Goal: Task Accomplishment & Management: Manage account settings

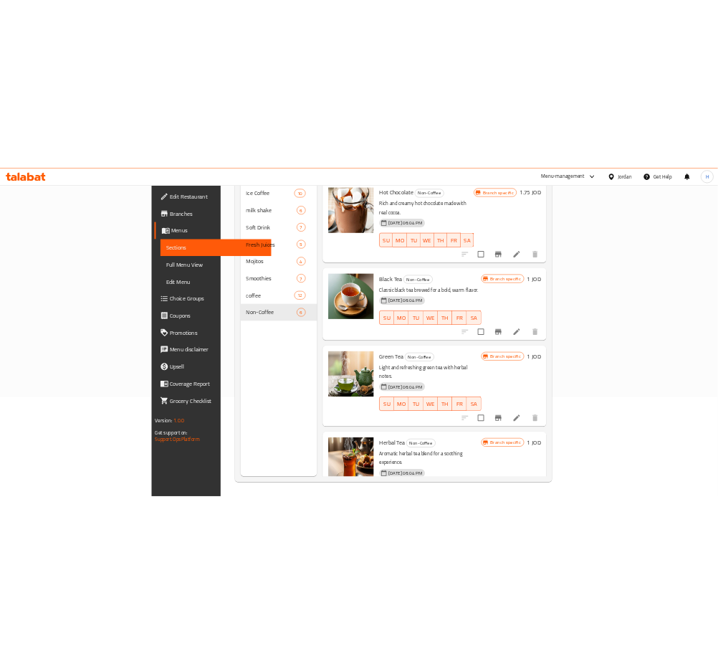
scroll to position [311, 0]
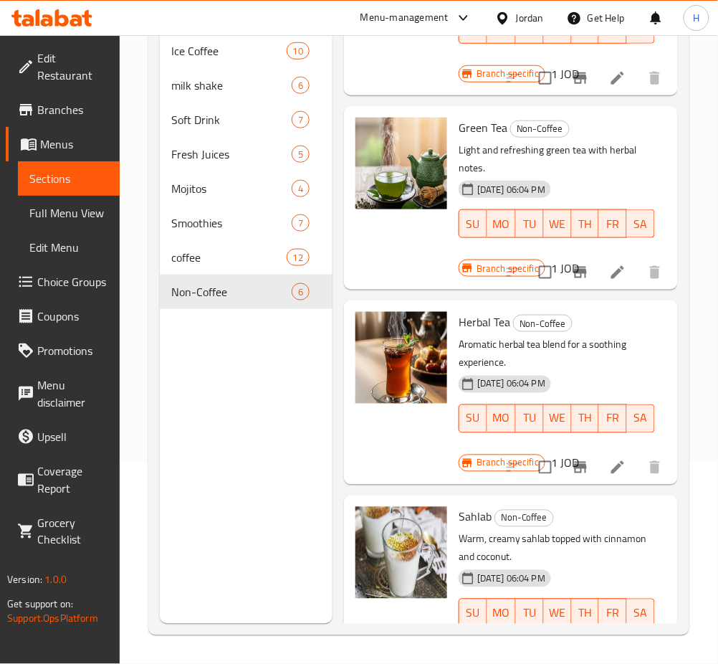
click at [71, 24] on icon at bounding box center [76, 20] width 12 height 12
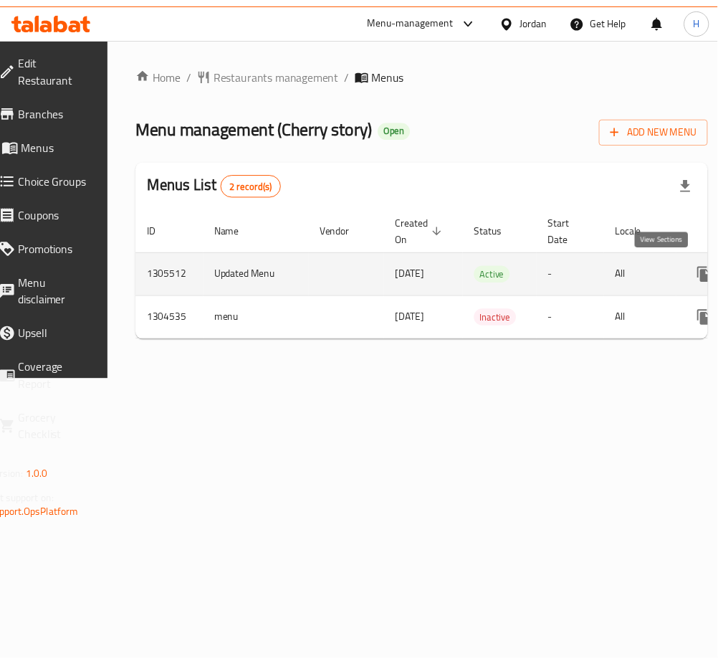
scroll to position [0, 158]
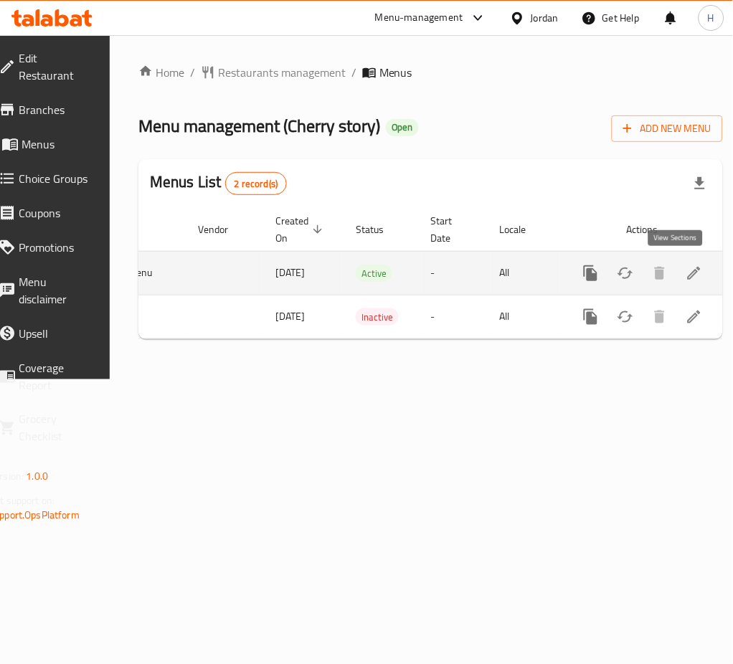
click at [685, 270] on icon "enhanced table" at bounding box center [693, 273] width 17 height 17
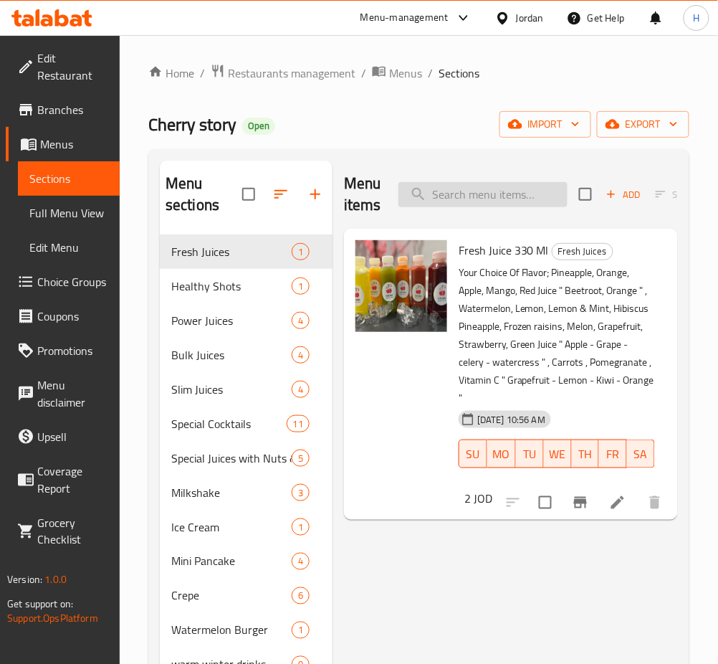
click at [491, 189] on input "search" at bounding box center [483, 194] width 169 height 25
type input "natu"
click at [616, 513] on li at bounding box center [618, 503] width 40 height 26
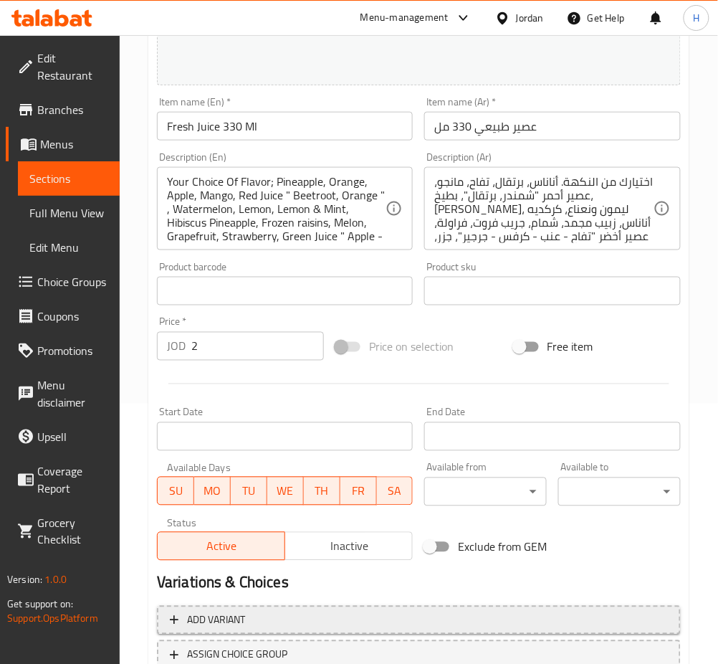
scroll to position [368, 0]
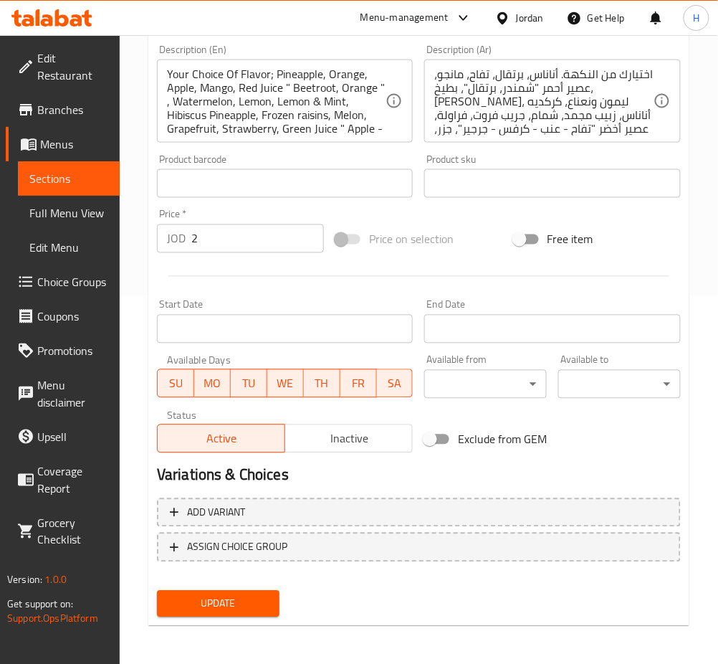
click at [231, 285] on div at bounding box center [419, 276] width 536 height 35
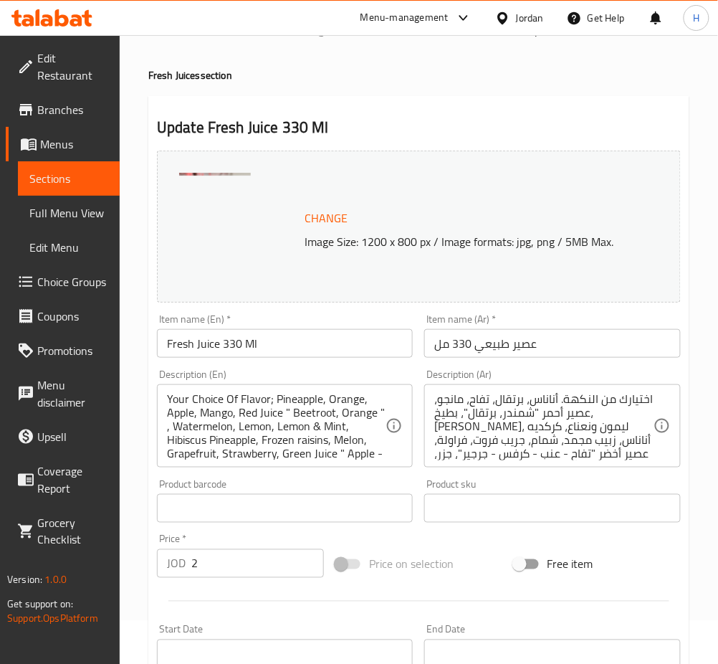
scroll to position [0, 0]
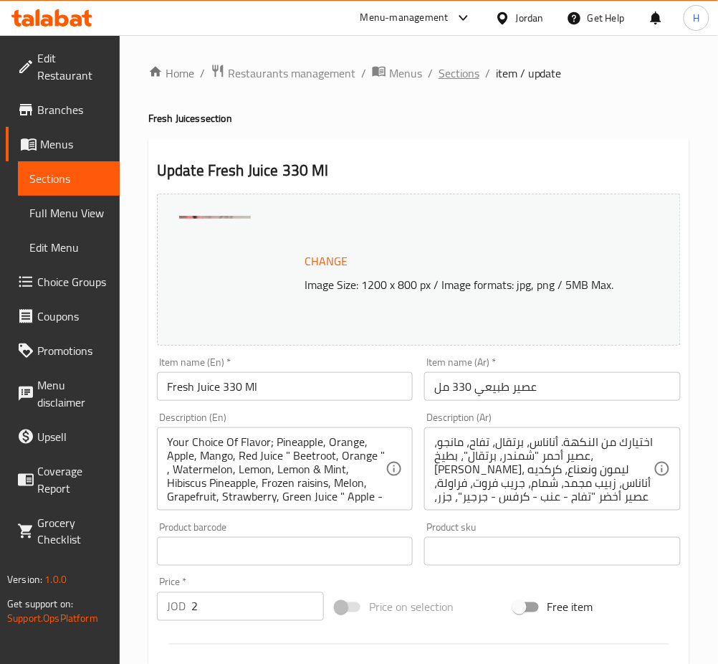
click at [449, 65] on span "Sections" at bounding box center [459, 73] width 41 height 17
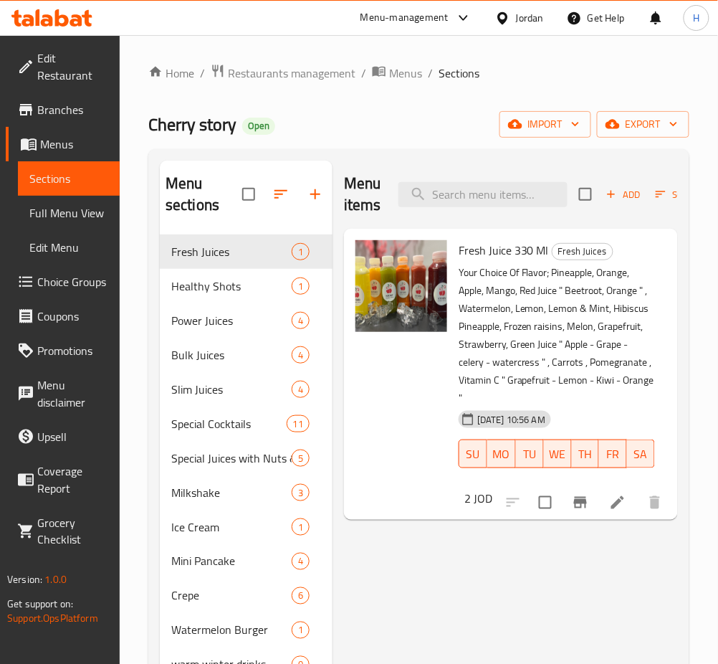
click at [517, 178] on div "Menu items Add Sort Manage items" at bounding box center [511, 195] width 334 height 68
click at [511, 182] on input "search" at bounding box center [483, 194] width 169 height 25
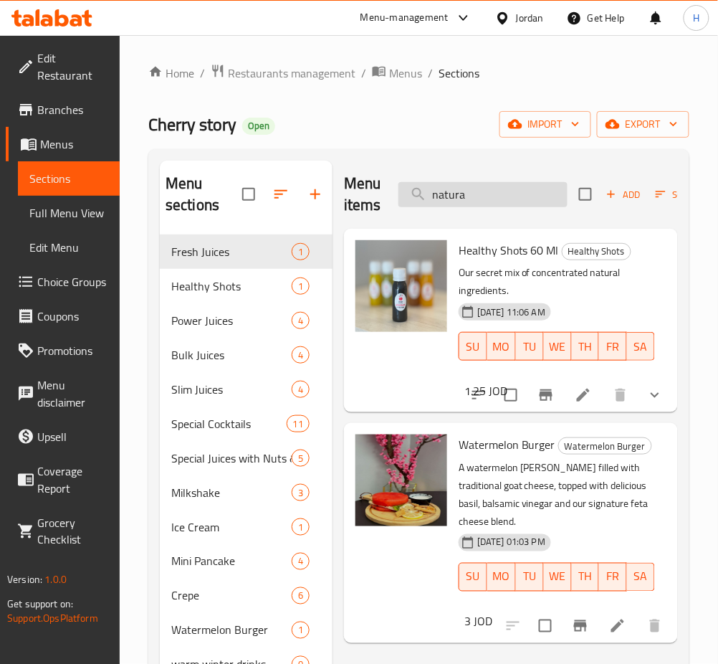
type input "natural"
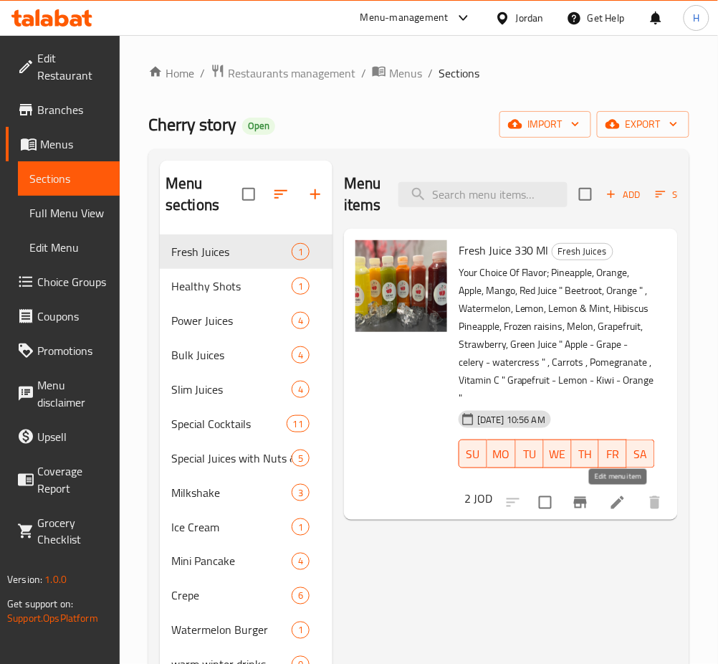
drag, startPoint x: 615, startPoint y: 500, endPoint x: 543, endPoint y: 501, distance: 71.7
click at [89, 281] on span "Choice Groups" at bounding box center [72, 281] width 71 height 17
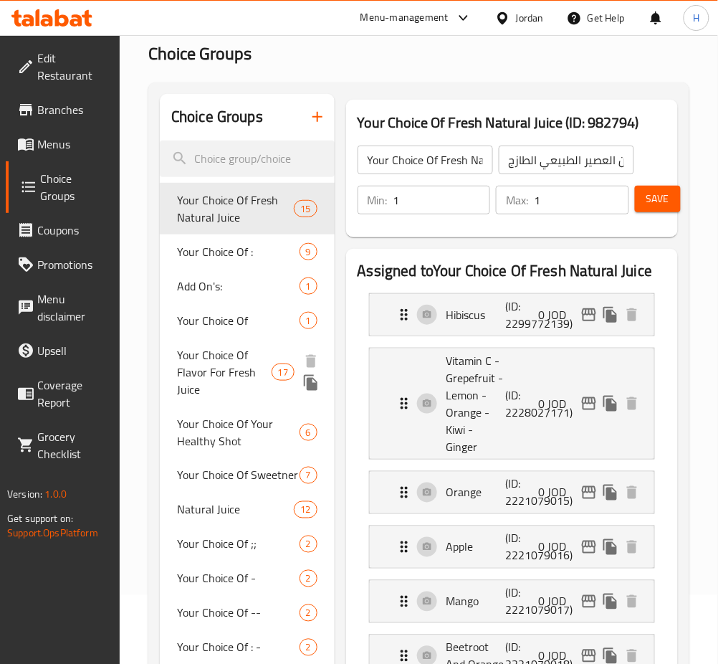
scroll to position [95, 0]
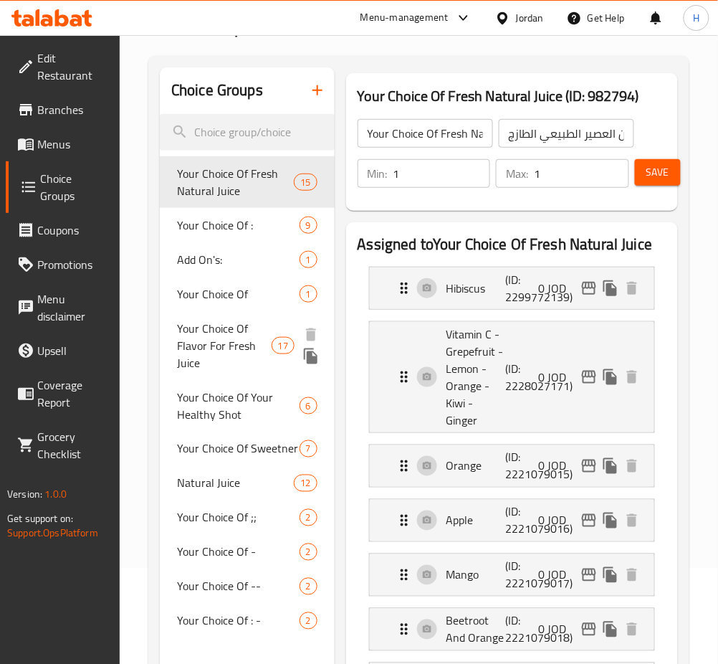
click at [222, 352] on span "Your Choice Of Flavor For Fresh Juice" at bounding box center [224, 346] width 95 height 52
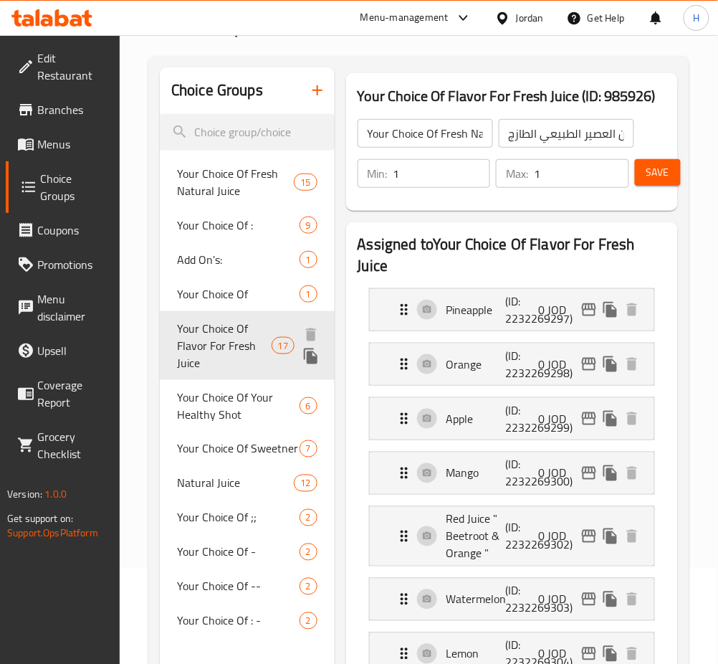
type input "Your Choice Of Flavor For Fresh Juice"
type input "اختيارك من النكهة للعصير الطبيعي"
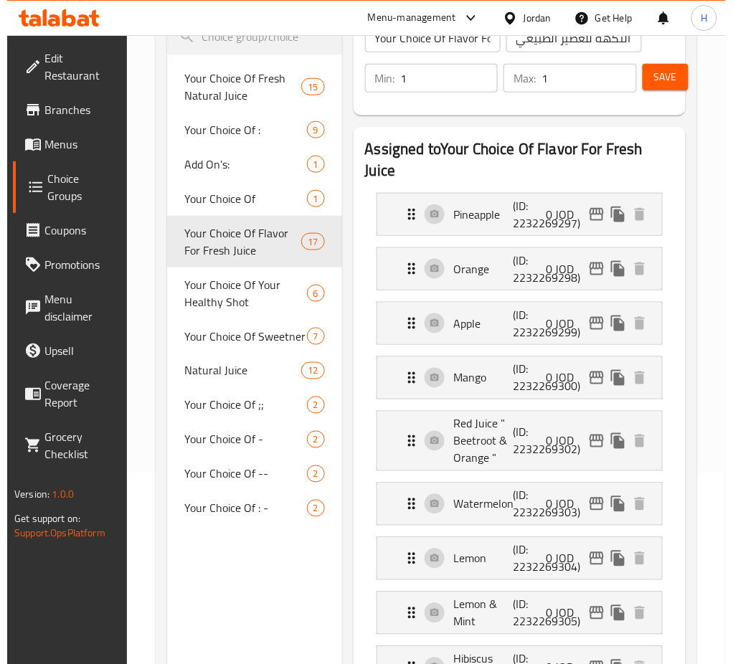
scroll to position [0, 0]
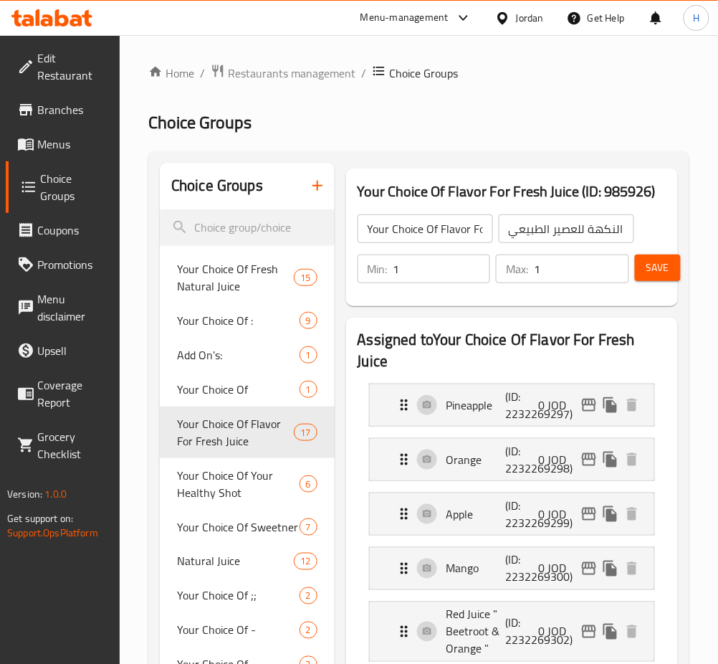
click at [71, 145] on span "Menus" at bounding box center [72, 144] width 71 height 17
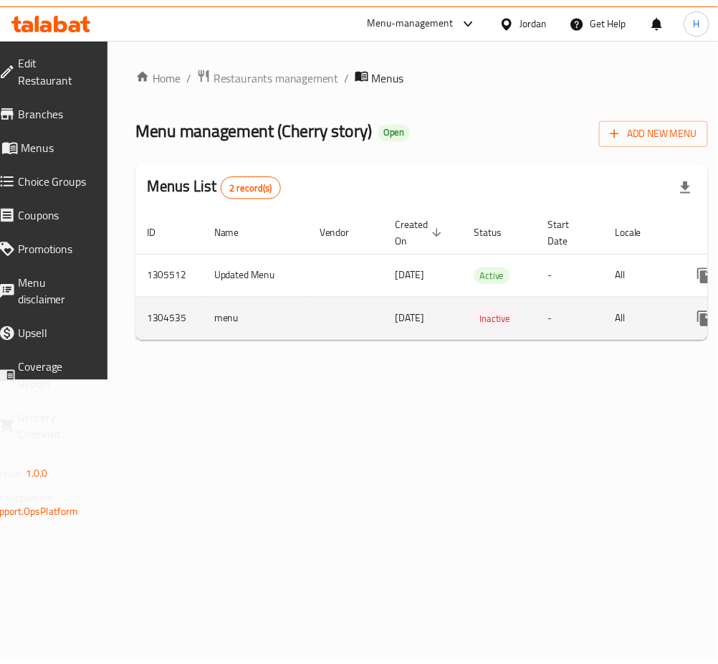
scroll to position [0, 158]
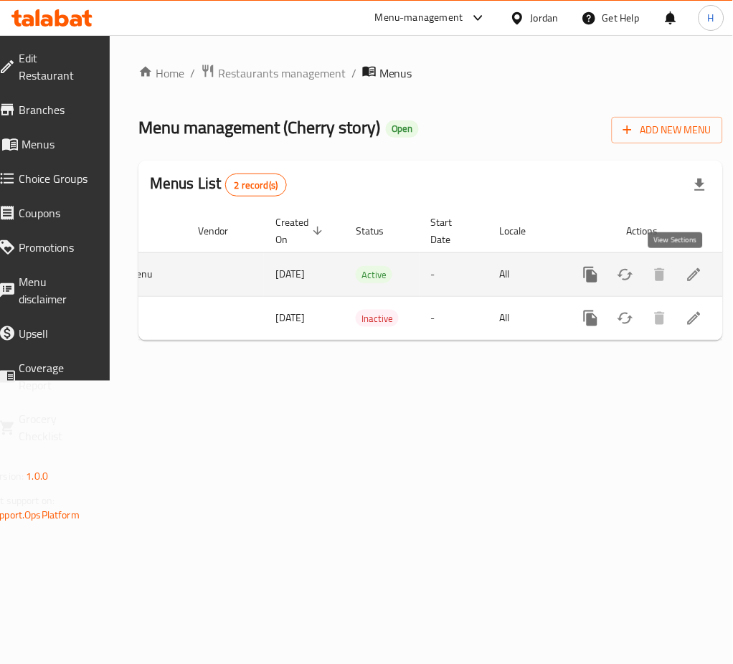
click at [685, 274] on icon "enhanced table" at bounding box center [693, 274] width 17 height 17
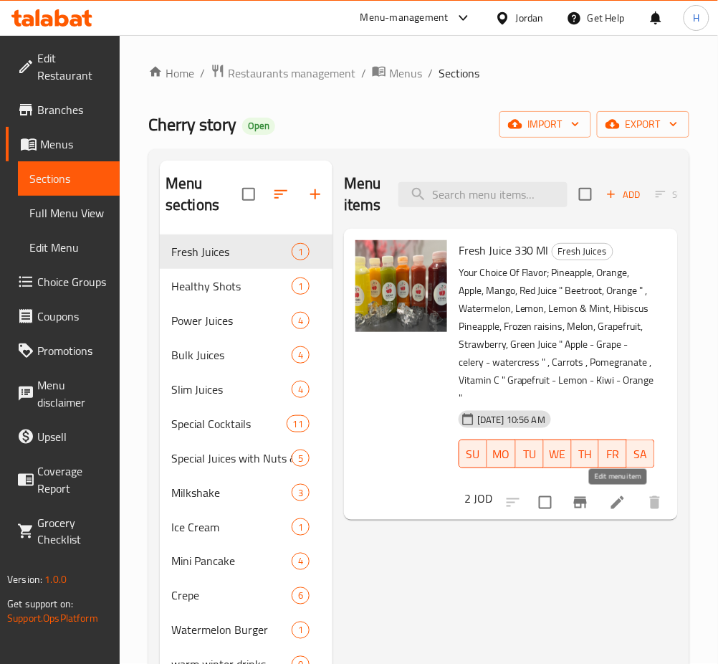
click at [610, 504] on icon at bounding box center [617, 502] width 17 height 17
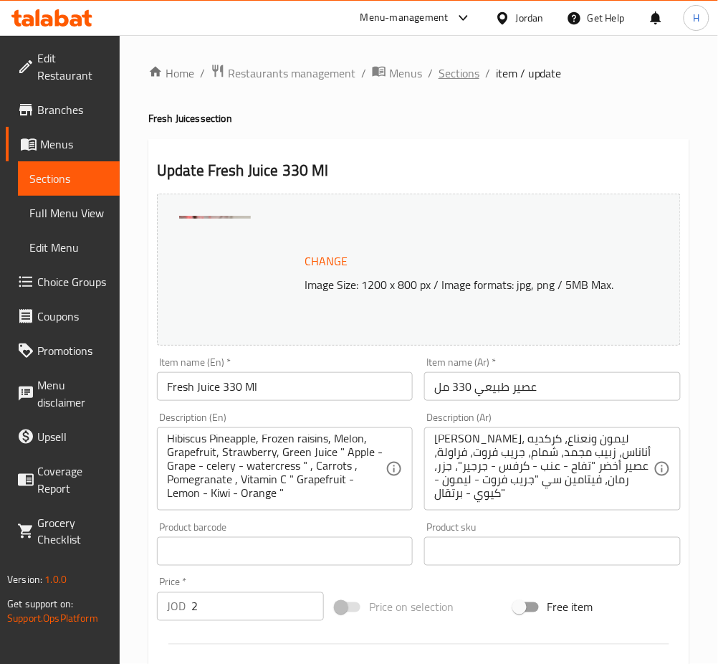
click at [468, 75] on span "Sections" at bounding box center [459, 73] width 41 height 17
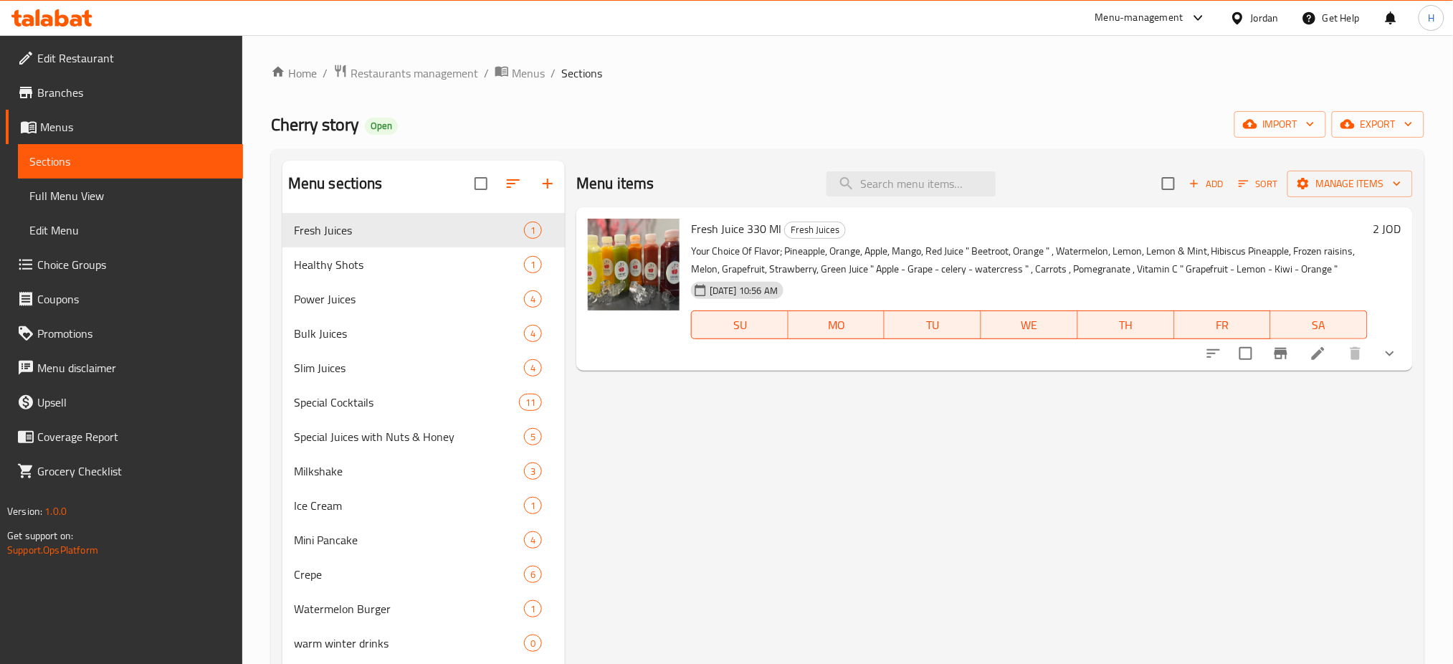
click at [634, 434] on div "Menu items Add Sort Manage items Fresh Juice 330 Ml Fresh Juices Your Choice Of…" at bounding box center [989, 493] width 848 height 664
click at [646, 515] on div "Menu items Add Sort Manage items Fresh Juice 330 Ml Fresh Juices Your Choice Of…" at bounding box center [989, 493] width 848 height 664
click at [732, 354] on icon at bounding box center [1318, 353] width 17 height 17
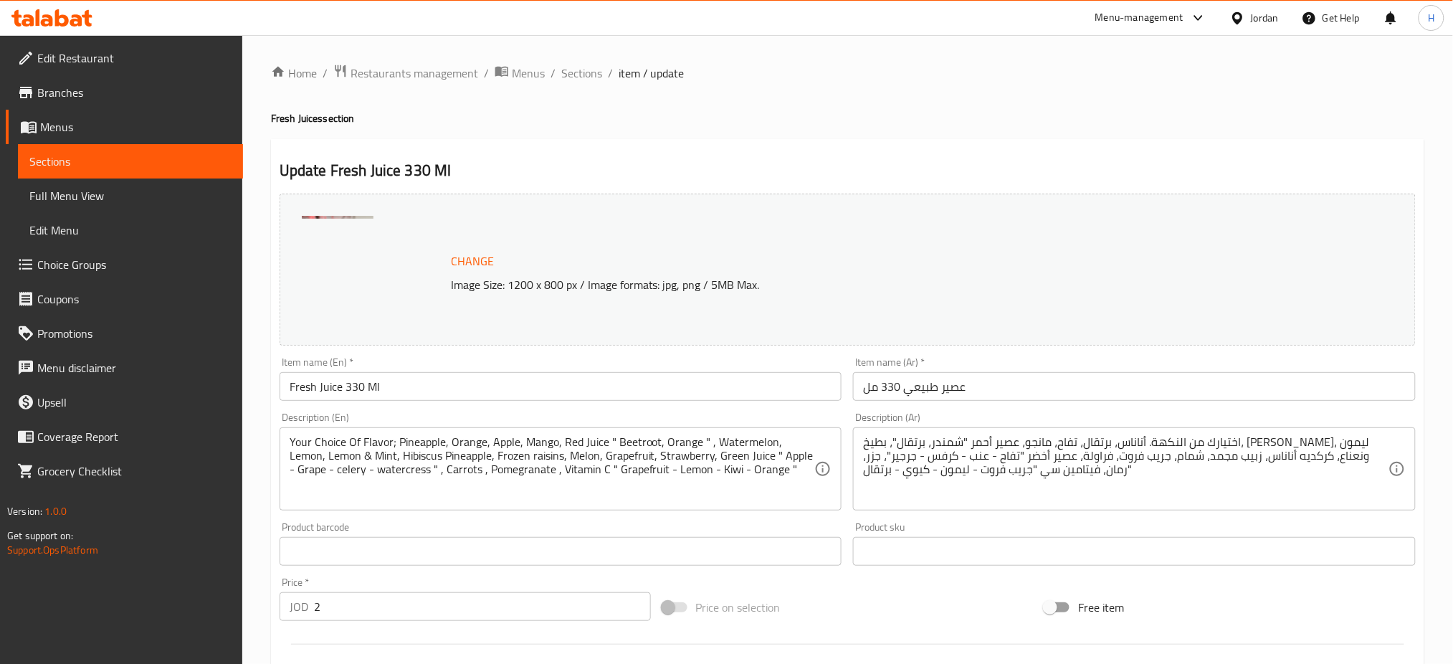
drag, startPoint x: 678, startPoint y: 504, endPoint x: 679, endPoint y: 184, distance: 319.8
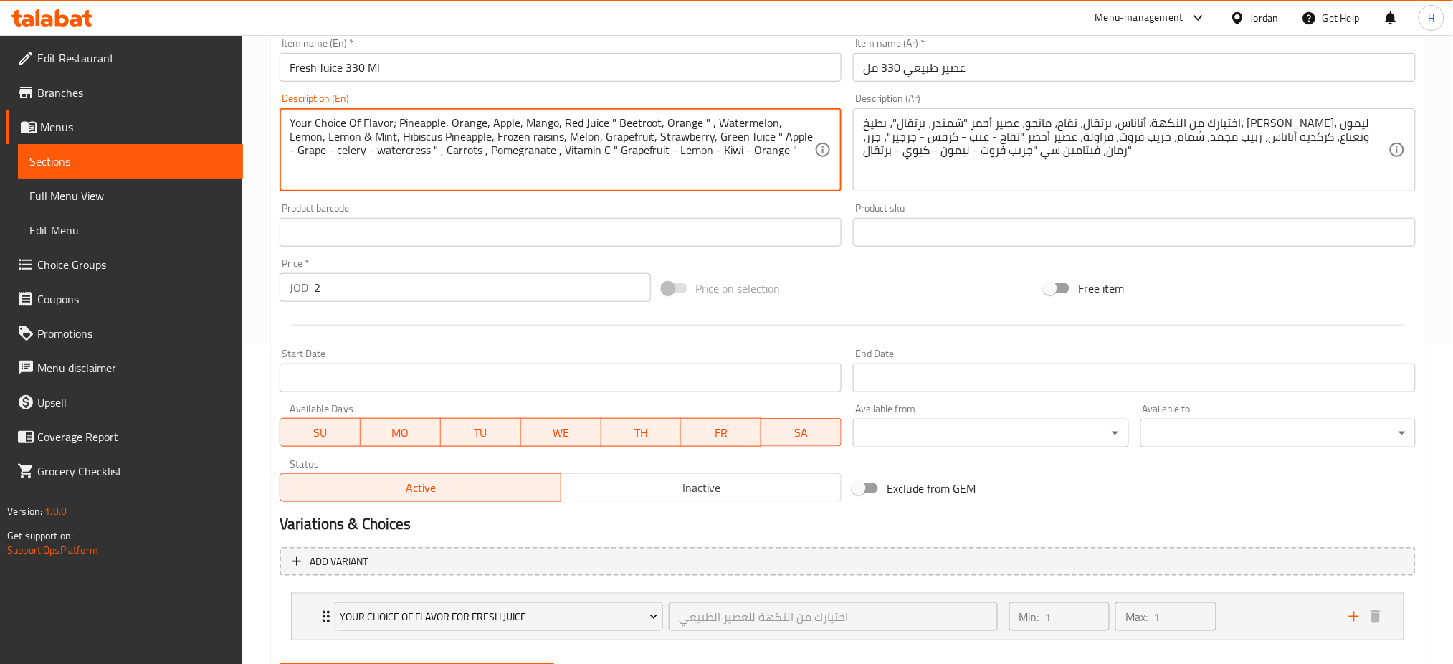
scroll to position [321, 0]
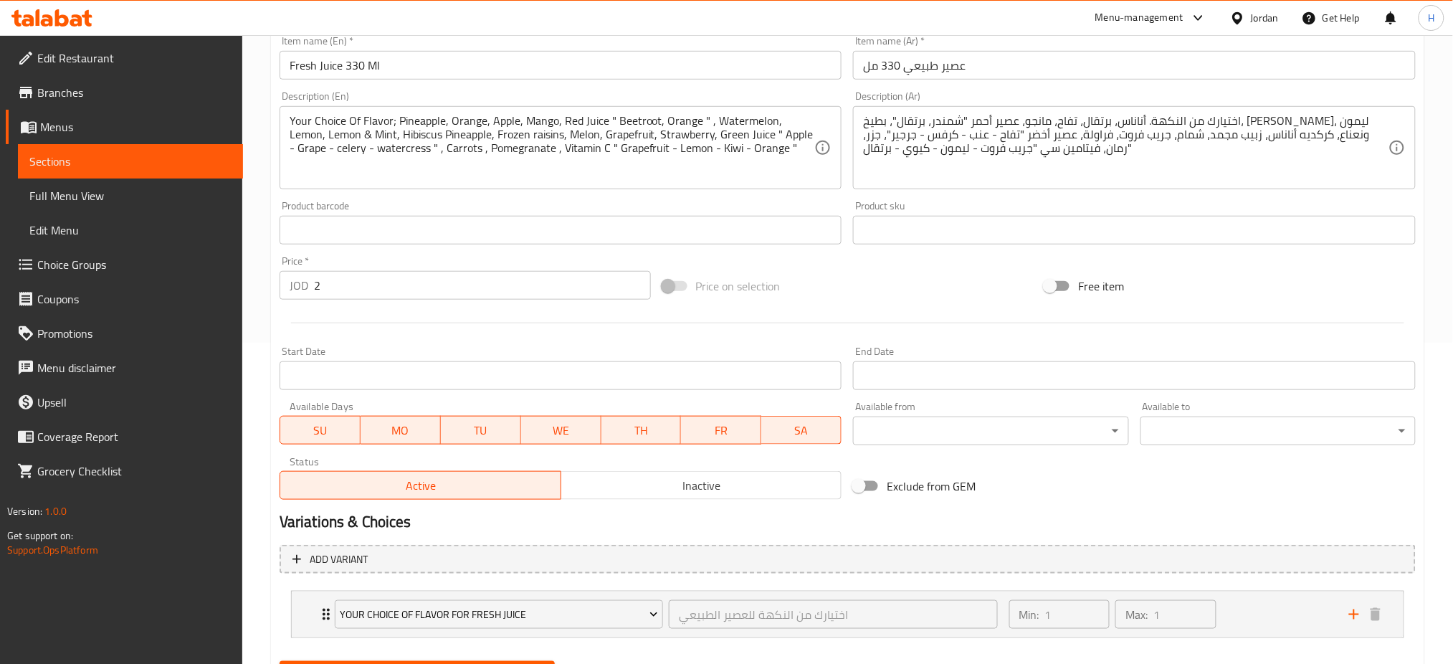
click at [732, 305] on div "Price on selection" at bounding box center [848, 286] width 383 height 39
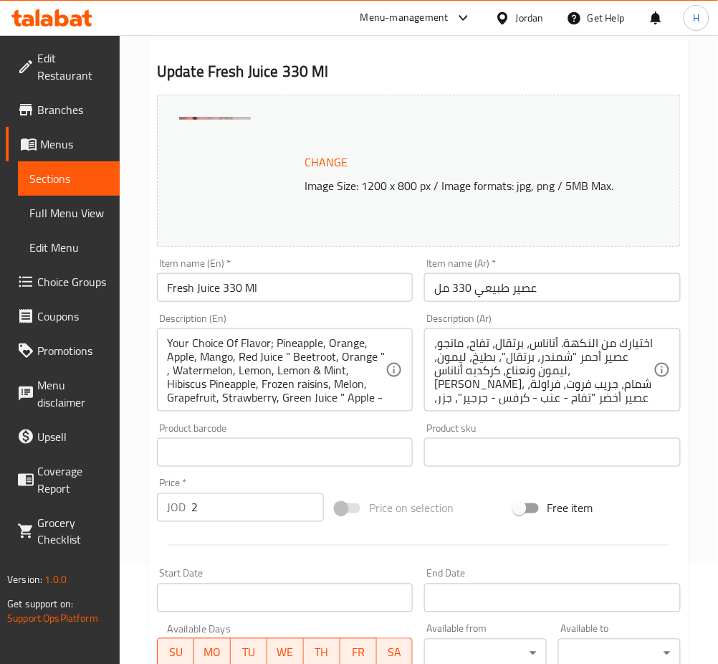
scroll to position [191, 0]
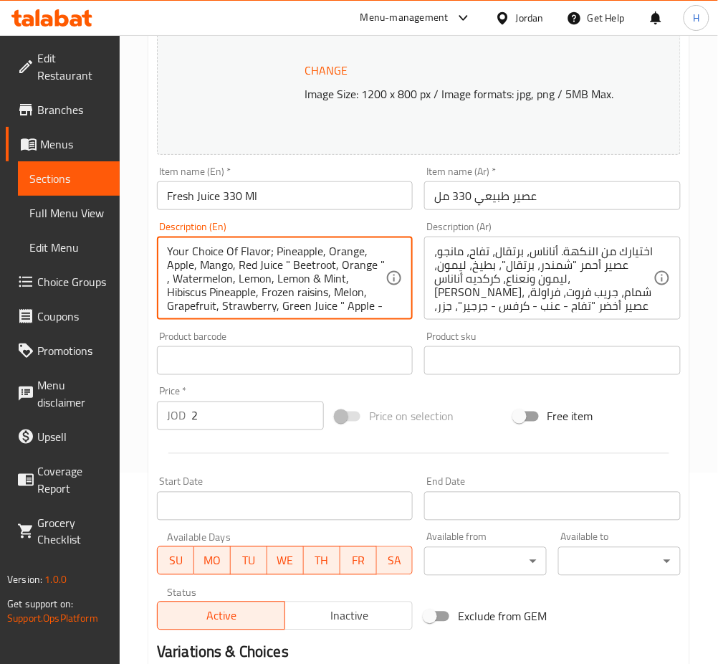
click at [339, 250] on textarea "Your Choice Of Flavor; Pineapple, Orange, Apple, Mango, Red Juice " Beetroot, O…" at bounding box center [276, 278] width 219 height 68
click at [174, 262] on textarea "Your Choice Of Flavor; Pineapple, Orange, Apple, Mango, Red Juice " Beetroot, O…" at bounding box center [276, 278] width 219 height 68
click at [222, 262] on textarea "Your Choice Of Flavor; Pineapple, Orange, Apple, Mango, Red Juice " Beetroot, O…" at bounding box center [276, 278] width 219 height 68
click at [253, 264] on textarea "Your Choice Of Flavor; Pineapple, Orange, Apple, Mango, Red Juice " Beetroot, O…" at bounding box center [276, 278] width 219 height 68
click at [186, 282] on textarea "Your Choice Of Flavor; Pineapple, Orange, Apple, Mango, Red Juice " Beetroot, O…" at bounding box center [276, 278] width 219 height 68
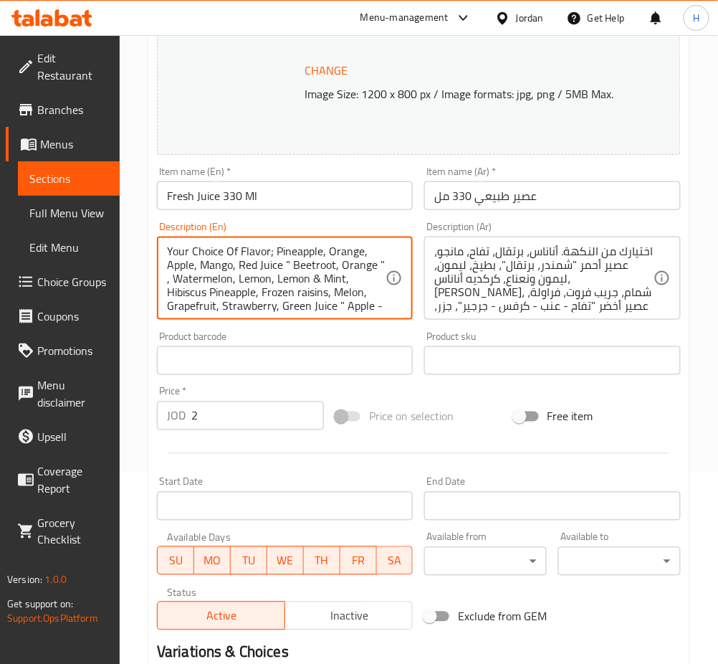
click at [257, 279] on textarea "Your Choice Of Flavor; Pineapple, Orange, Apple, Mango, Red Juice " Beetroot, O…" at bounding box center [276, 278] width 219 height 68
click at [333, 278] on textarea "Your Choice Of Flavor; Pineapple, Orange, Apple, Mango, Red Juice " Beetroot, O…" at bounding box center [276, 278] width 219 height 68
click at [241, 293] on textarea "Your Choice Of Flavor; Pineapple, Orange, Apple, Mango, Red Juice " Beetroot, O…" at bounding box center [276, 278] width 219 height 68
click at [328, 293] on textarea "Your Choice Of Flavor; Pineapple, Orange, Apple, Mango, Red Juice " Beetroot, O…" at bounding box center [276, 278] width 219 height 68
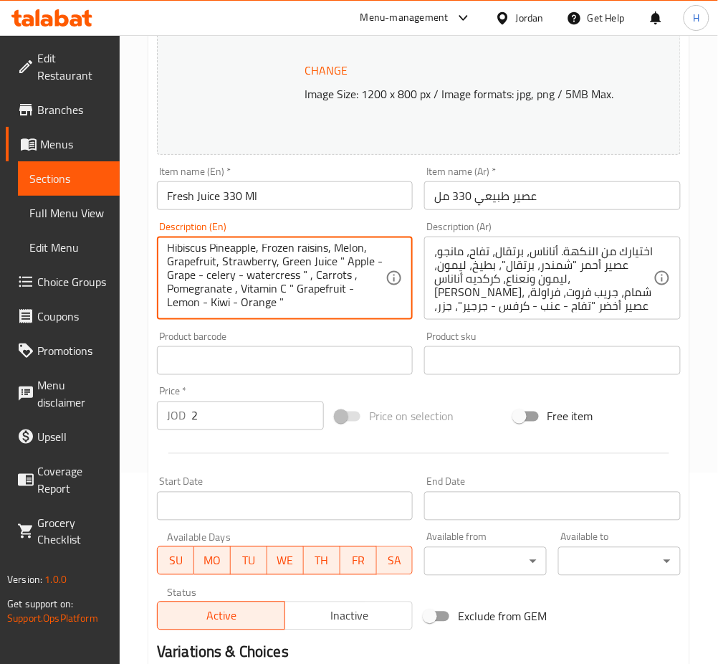
click at [192, 260] on textarea "Your Choice Of Flavor; Pineapple, Orange, Apple, Mango, Red Juice " Beetroot, O…" at bounding box center [276, 278] width 219 height 68
click at [232, 263] on textarea "Your Choice Of Flavor; Pineapple, Orange, Apple, Mango, Red Juice " Beetroot, O…" at bounding box center [276, 278] width 219 height 68
click at [284, 257] on textarea "Your Choice Of Flavor; Pineapple, Orange, Apple, Mango, Red Juice " Beetroot, O…" at bounding box center [276, 278] width 219 height 68
click at [329, 260] on textarea "Your Choice Of Flavor; Pineapple, Orange, Apple, Mango, Red Juice " Beetroot, O…" at bounding box center [276, 278] width 219 height 68
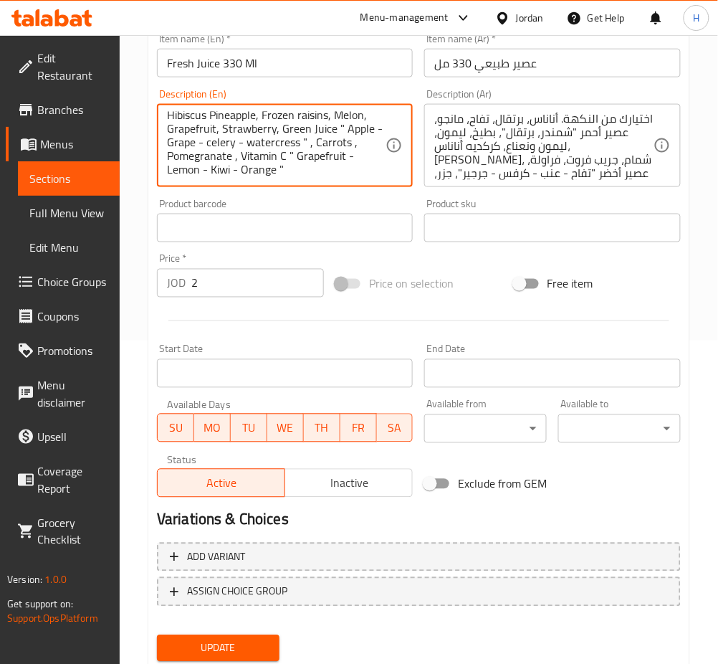
scroll to position [368, 0]
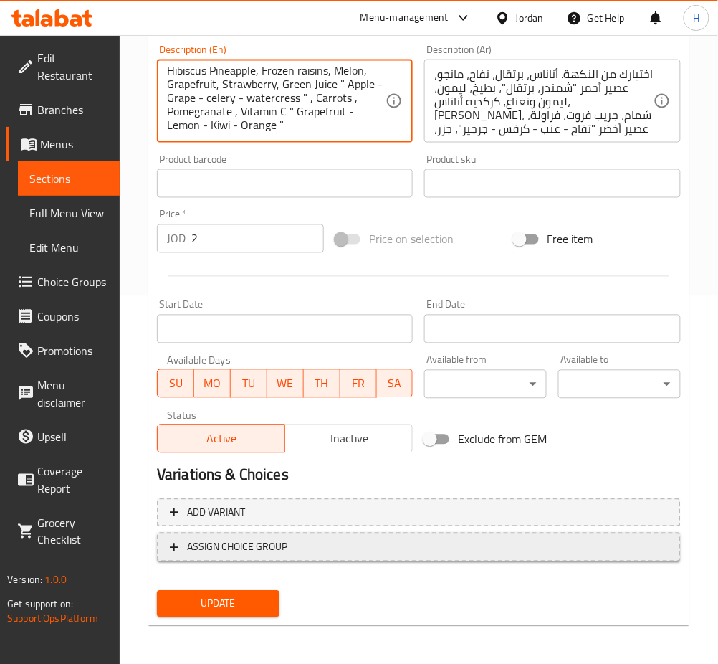
click at [257, 546] on span "ASSIGN CHOICE GROUP" at bounding box center [237, 547] width 100 height 18
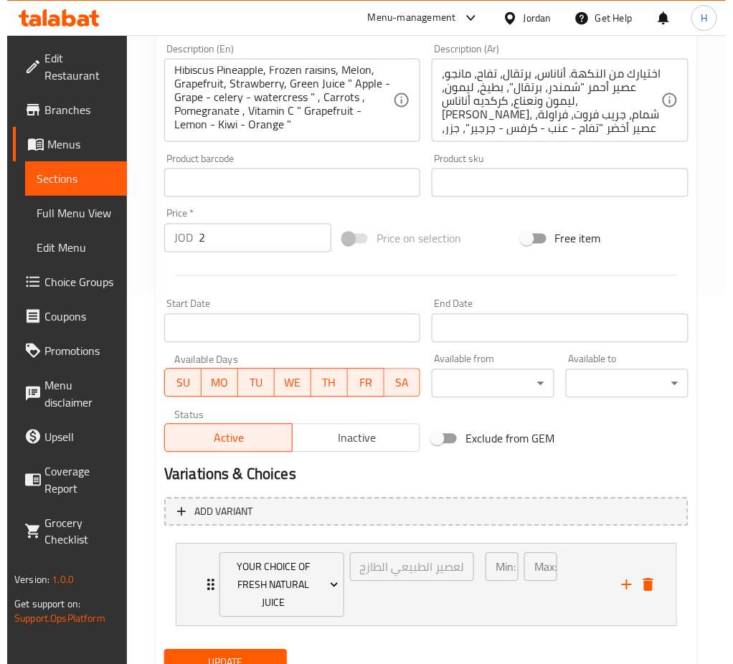
scroll to position [428, 0]
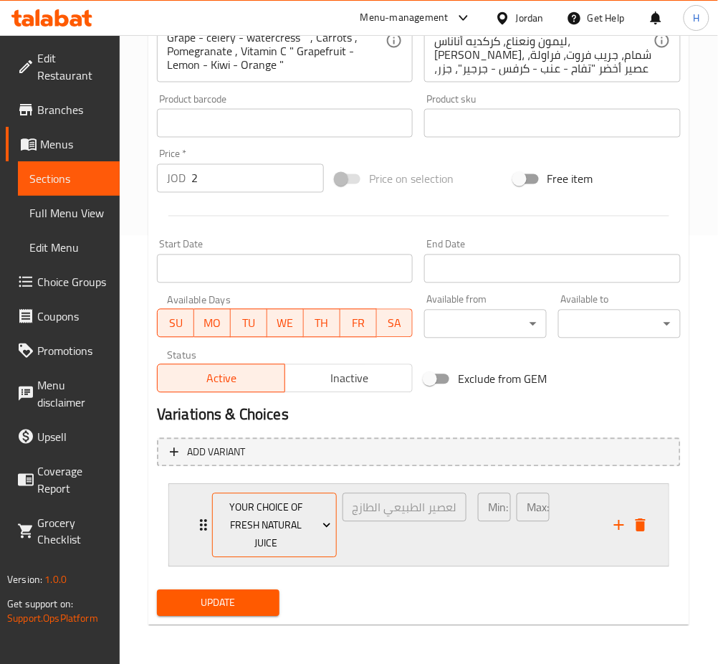
click at [307, 508] on span "Your Choice Of Fresh Natural Juice" at bounding box center [274, 526] width 114 height 54
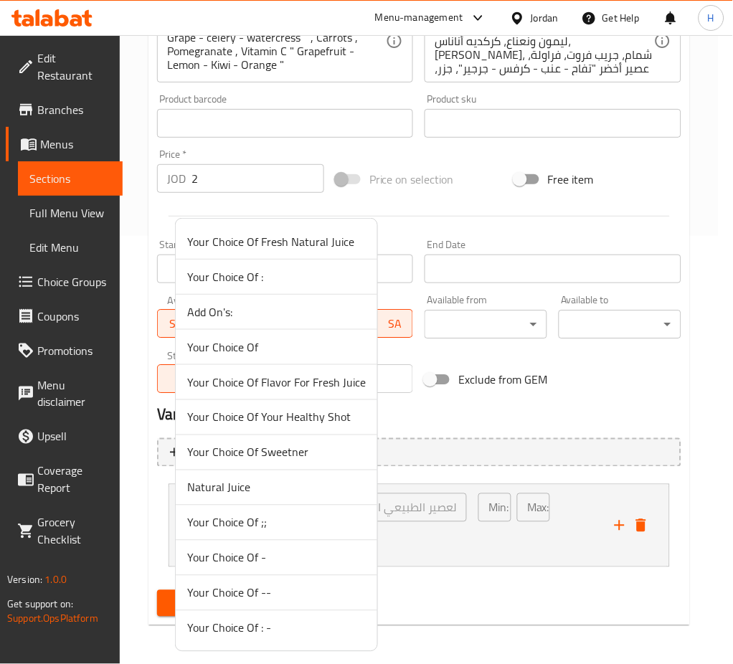
click at [336, 379] on span "Your Choice Of Flavor For Fresh Juice" at bounding box center [276, 382] width 179 height 17
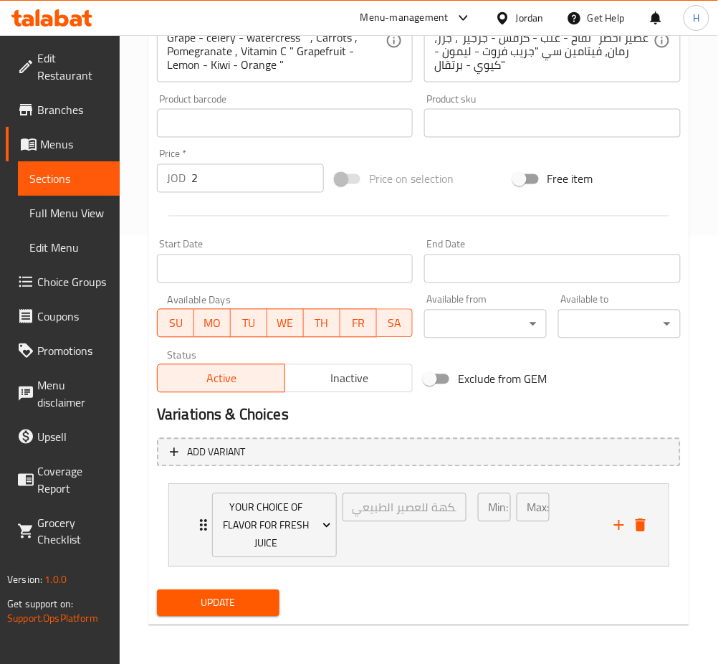
drag, startPoint x: 224, startPoint y: 591, endPoint x: 294, endPoint y: 624, distance: 77.3
click at [225, 589] on div "Update" at bounding box center [218, 603] width 134 height 38
drag, startPoint x: 199, startPoint y: 611, endPoint x: 558, endPoint y: 557, distance: 362.5
click at [200, 611] on span "Update" at bounding box center [218, 603] width 100 height 18
click at [247, 614] on button "Update" at bounding box center [218, 603] width 123 height 27
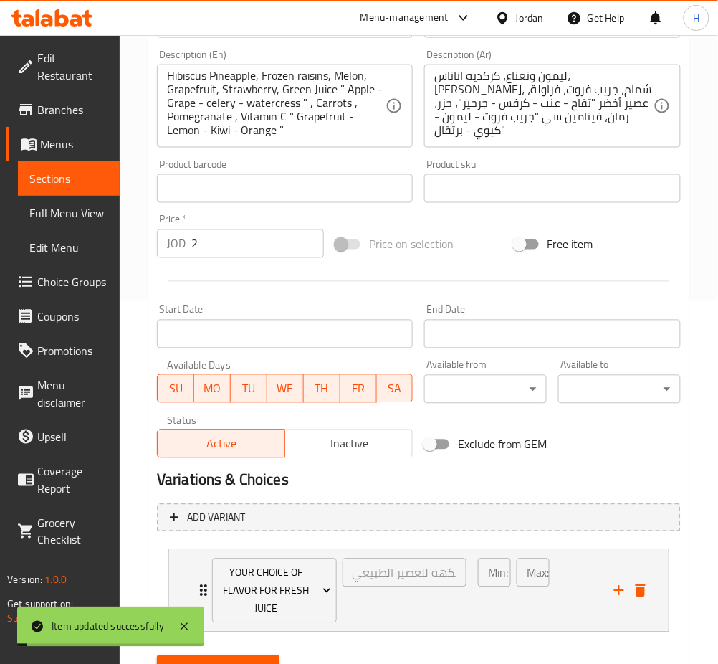
scroll to position [46, 0]
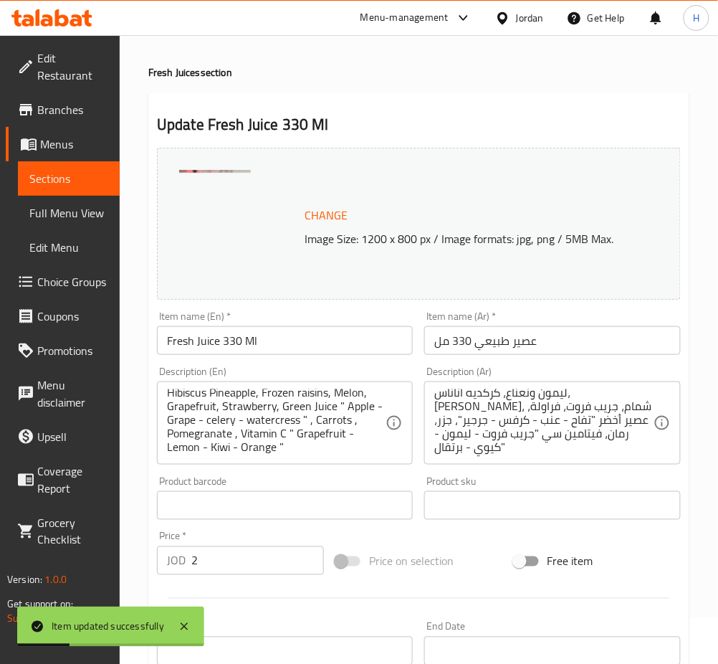
click at [427, 123] on h2 "Update Fresh Juice 330 Ml" at bounding box center [419, 125] width 524 height 22
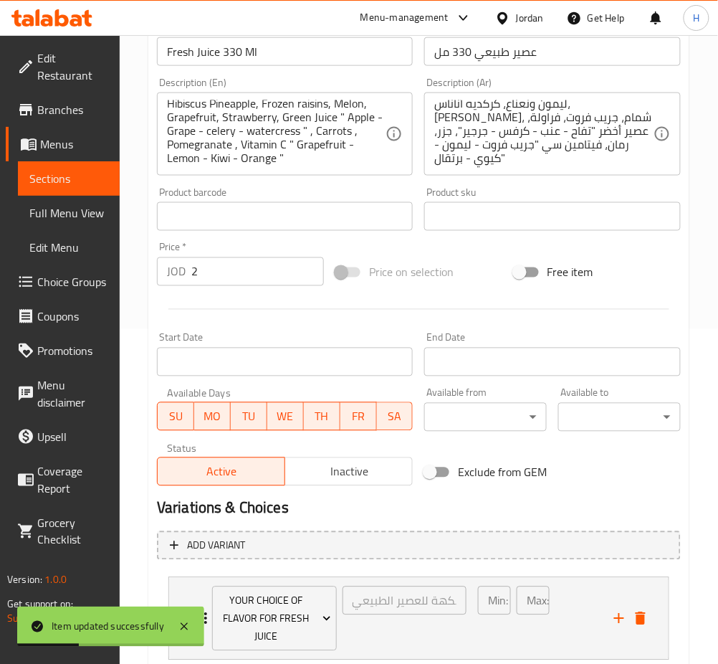
scroll to position [428, 0]
